Goal: Transaction & Acquisition: Subscribe to service/newsletter

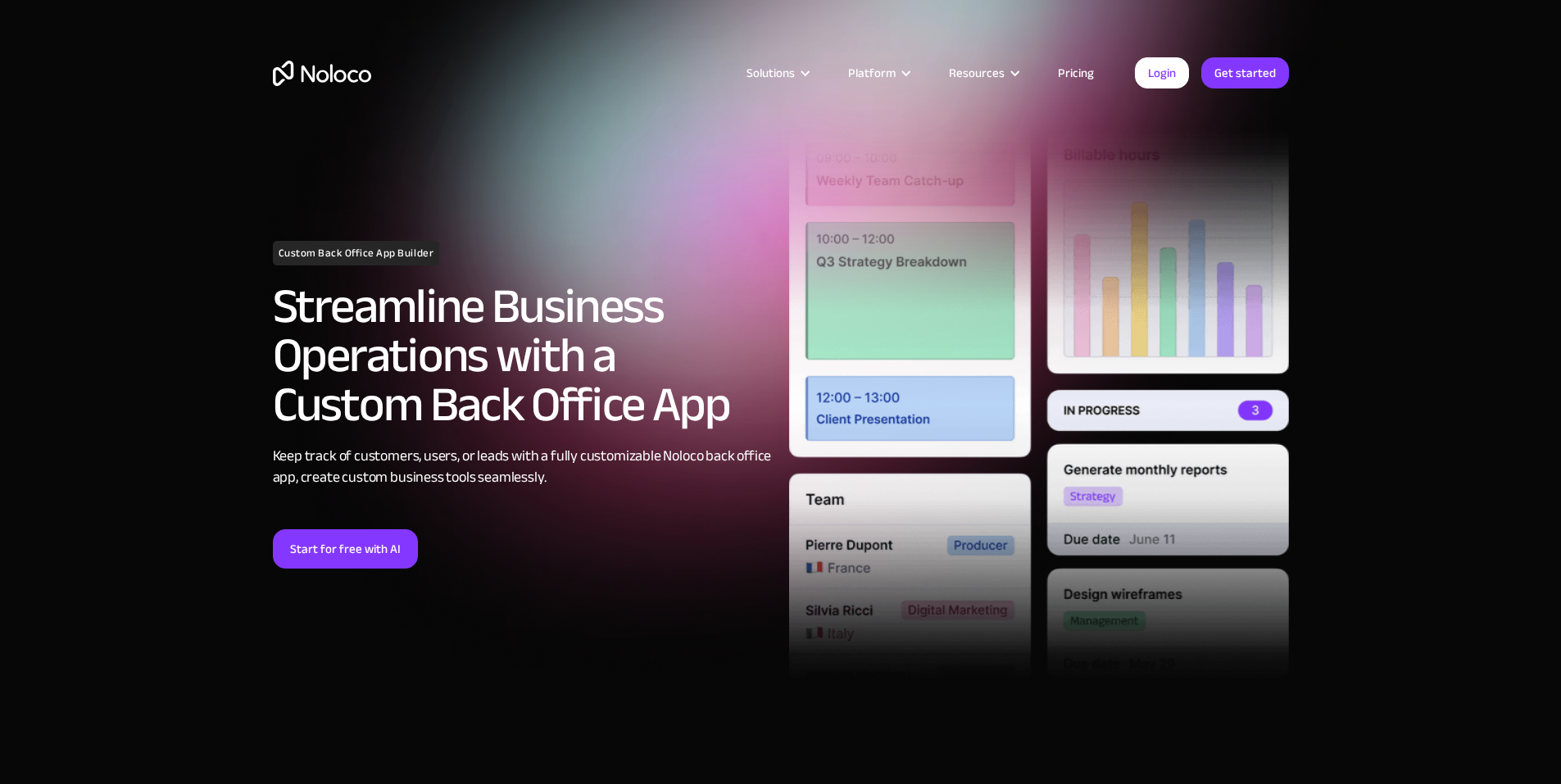
click at [1083, 76] on link "Pricing" at bounding box center [1075, 73] width 77 height 21
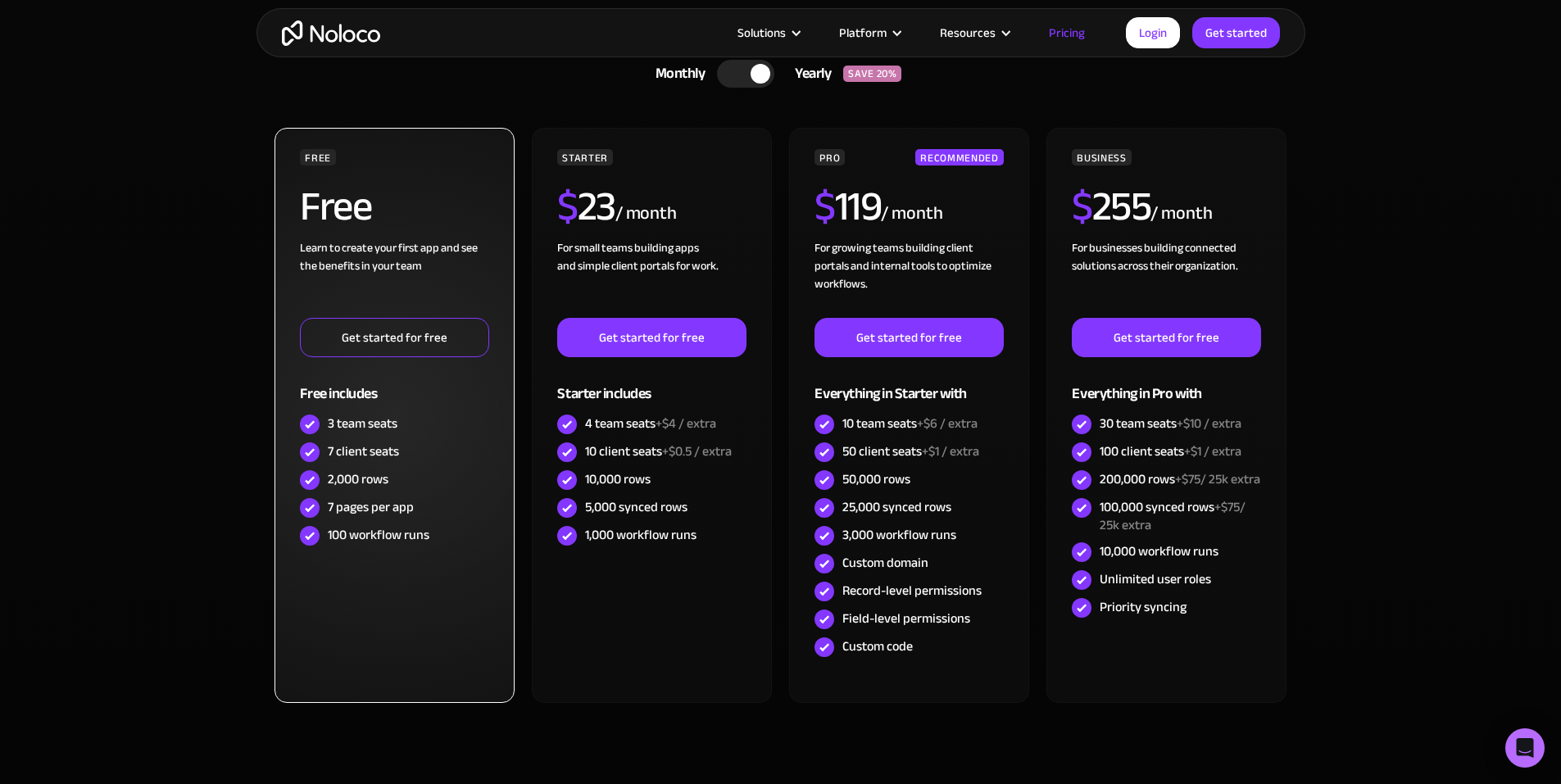
click at [383, 339] on link "Get started for free" at bounding box center [394, 337] width 189 height 40
